Goal: Information Seeking & Learning: Learn about a topic

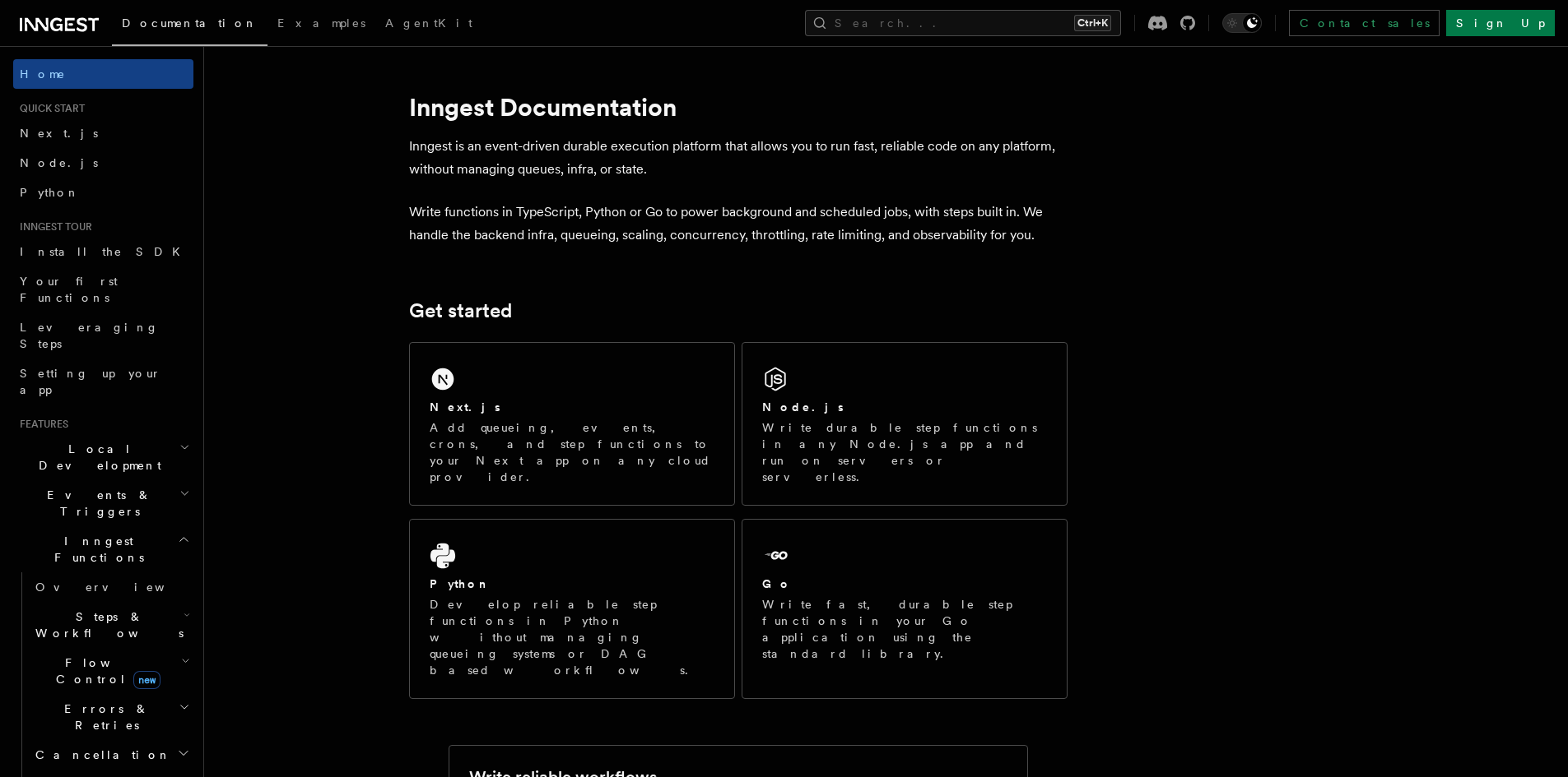
scroll to position [82, 0]
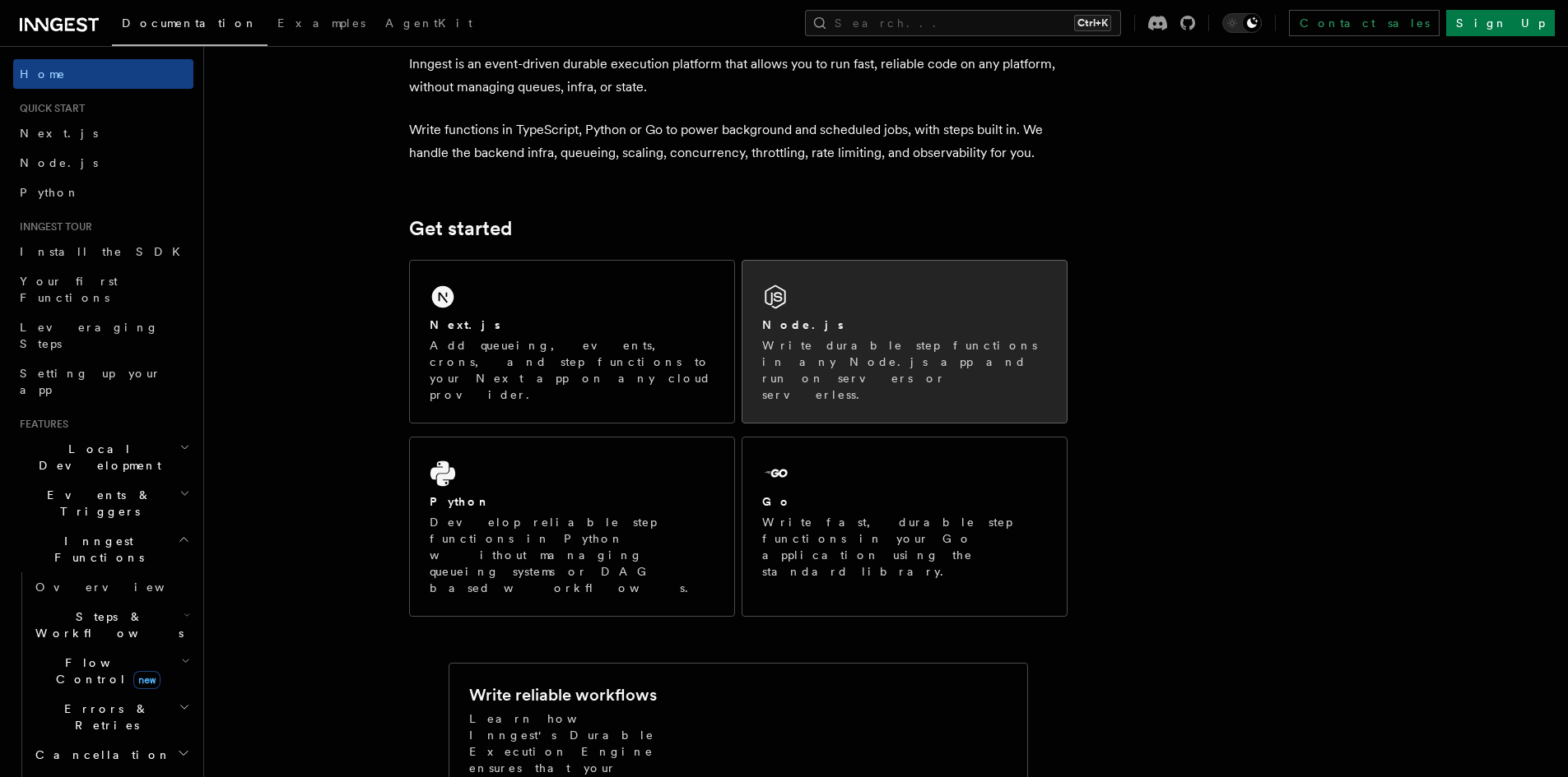
click at [880, 328] on div "Node.js" at bounding box center [904, 325] width 284 height 17
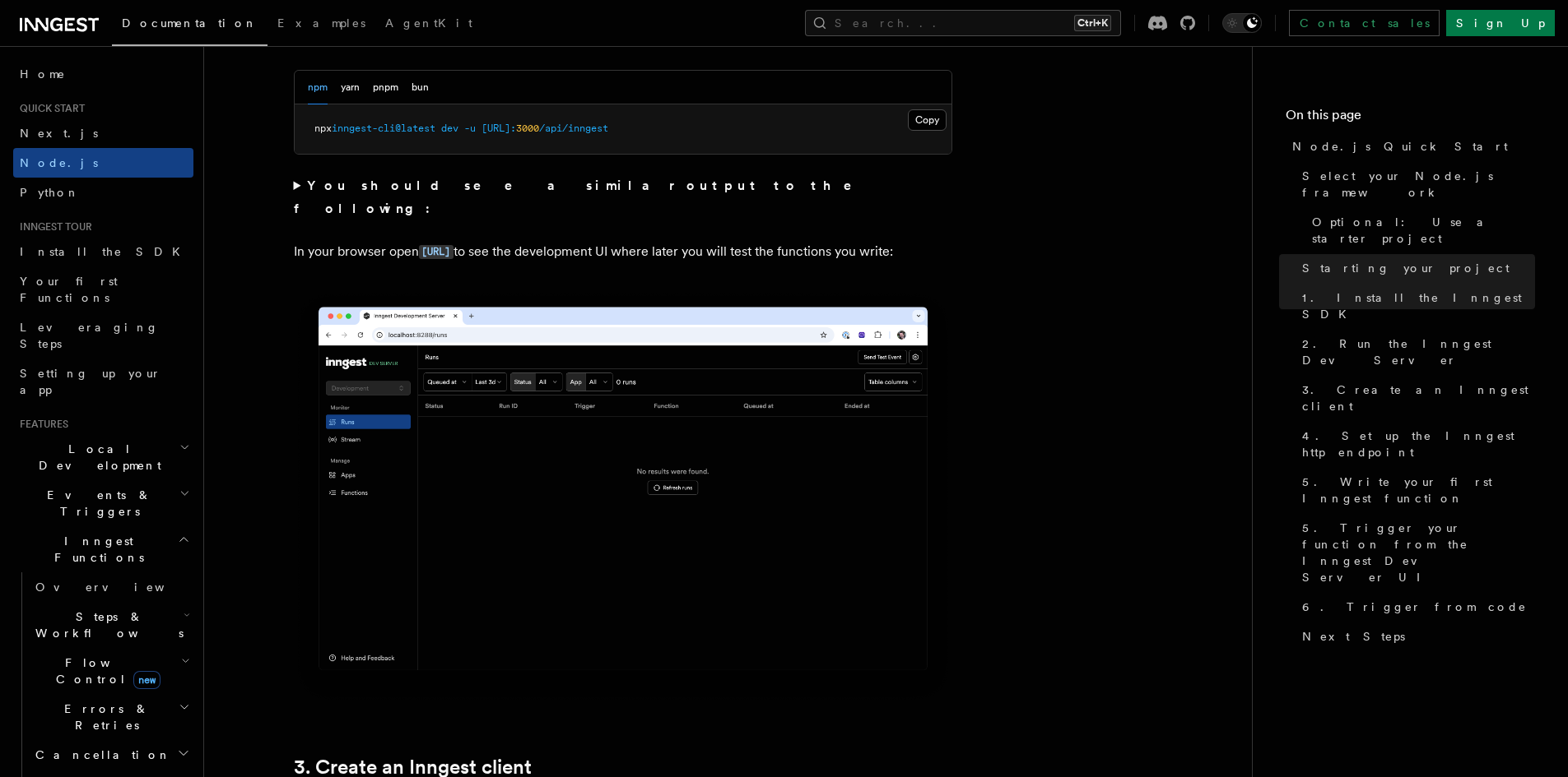
scroll to position [1481, 0]
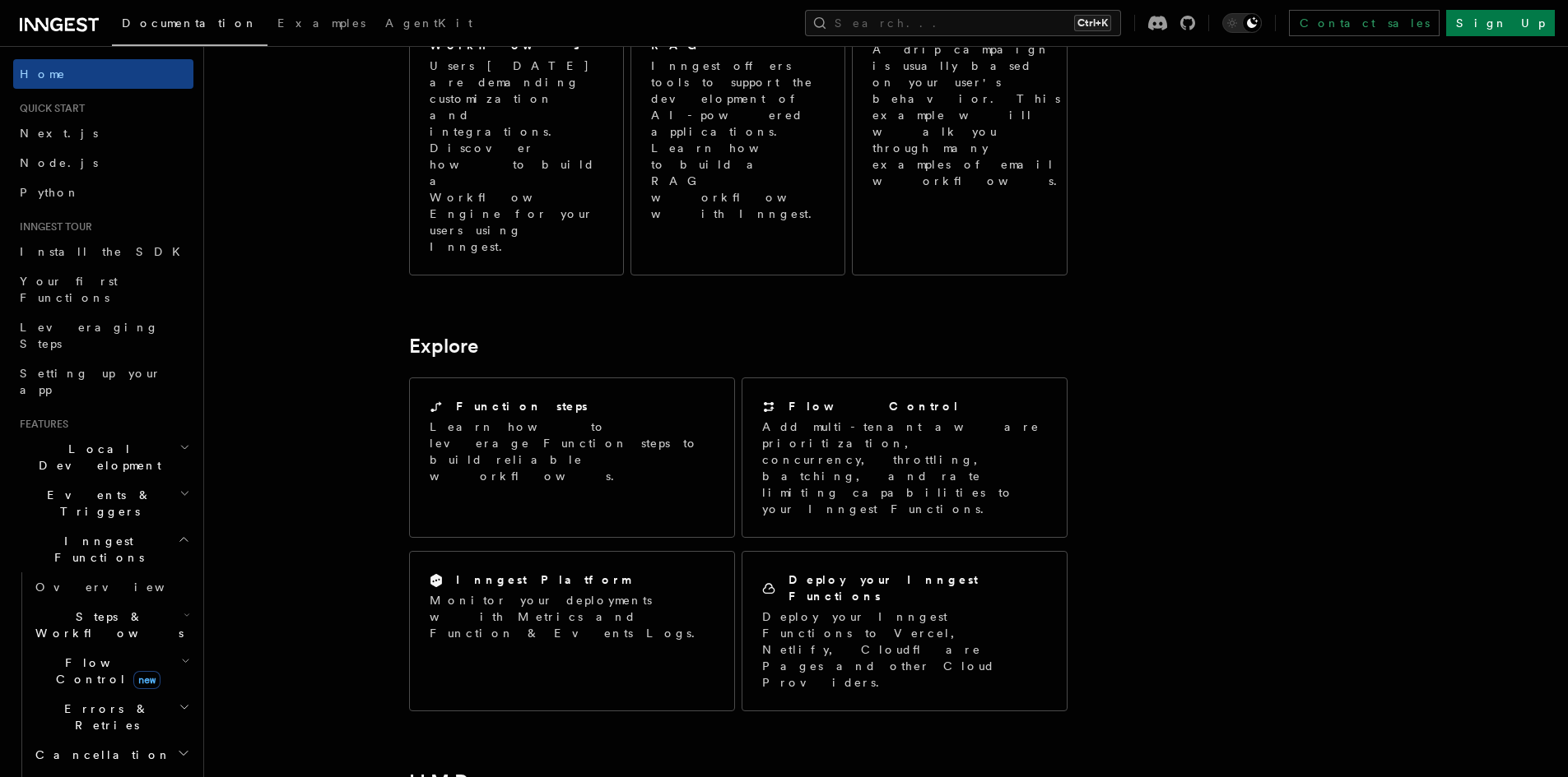
scroll to position [993, 0]
